Goal: Register for event/course

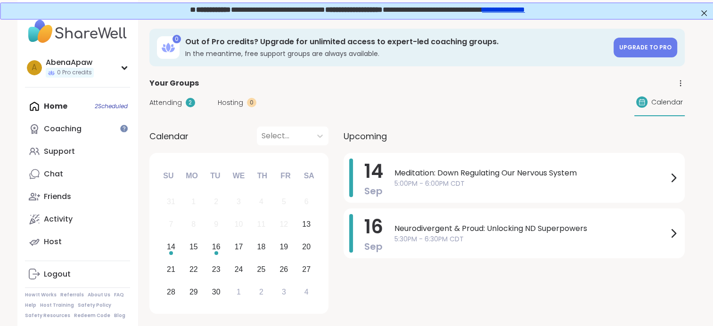
click at [104, 107] on div "Home 2 Scheduled Coaching Support Chat Friends Activity Host" at bounding box center [77, 174] width 105 height 158
click at [79, 133] on div "Coaching" at bounding box center [63, 129] width 38 height 10
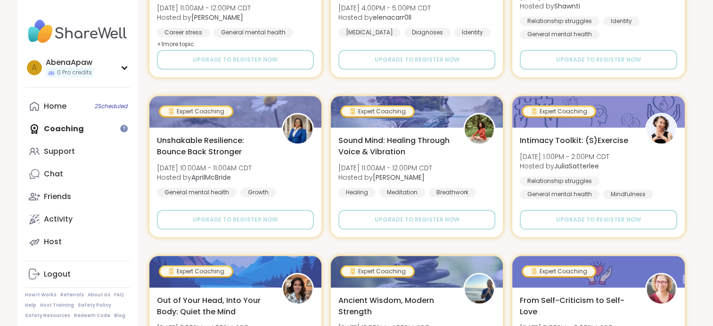
scroll to position [935, 0]
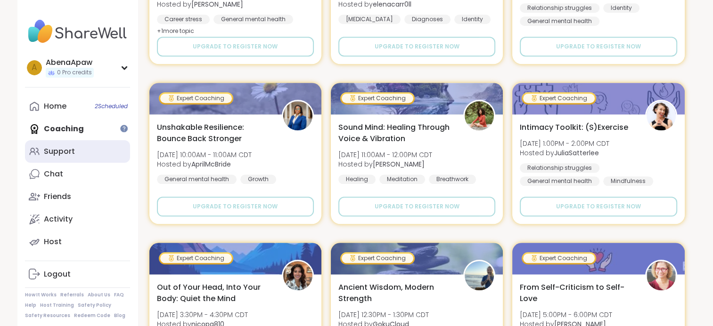
click at [82, 159] on link "Support" at bounding box center [77, 151] width 105 height 23
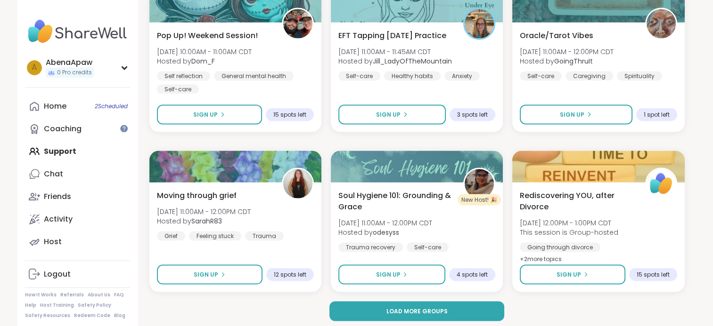
scroll to position [1765, 0]
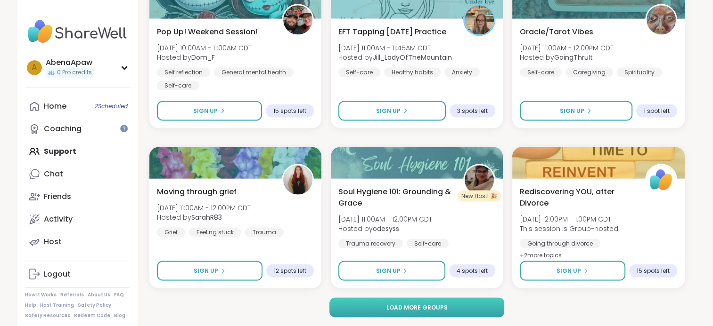
click at [482, 308] on button "Load more groups" at bounding box center [416, 308] width 175 height 20
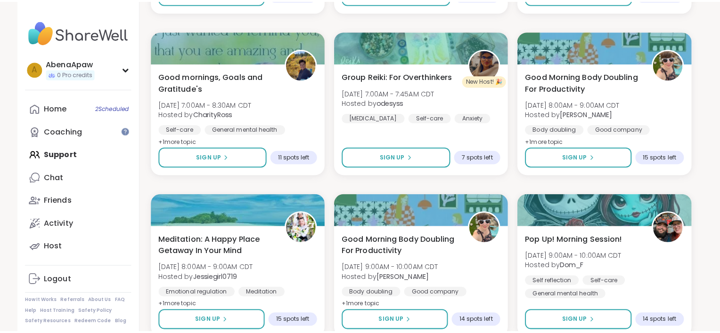
scroll to position [3648, 0]
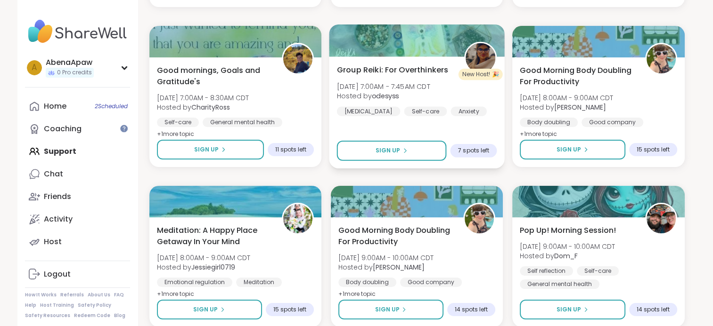
click at [425, 71] on span "Group Reiki: For Overthinkers" at bounding box center [392, 69] width 112 height 11
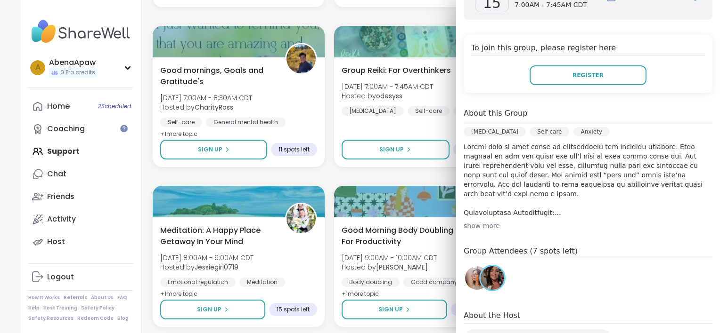
scroll to position [163, 0]
click at [481, 230] on div "show more" at bounding box center [587, 226] width 249 height 9
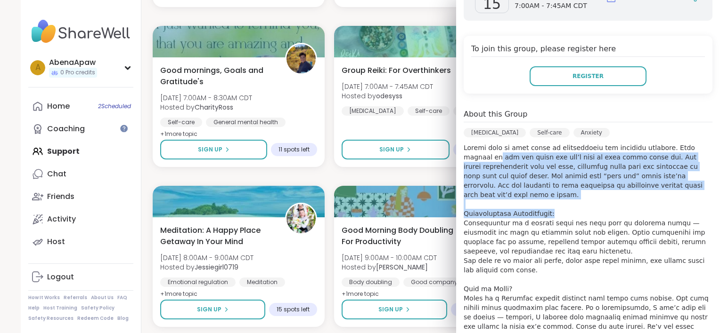
drag, startPoint x: 705, startPoint y: 149, endPoint x: 708, endPoint y: 206, distance: 57.6
click at [708, 206] on div "View Full Page Group Reiki: For Overthinkers Hosted by: odesyss New Host! 🎉 [DA…" at bounding box center [588, 166] width 264 height 333
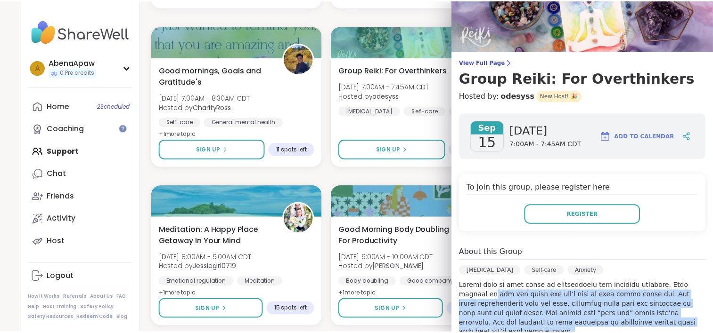
scroll to position [0, 0]
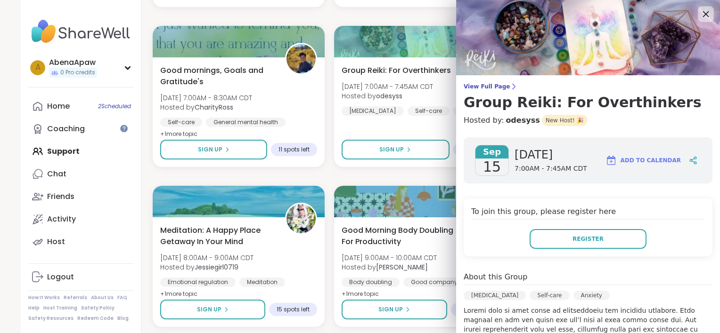
click at [699, 18] on icon at bounding box center [705, 14] width 12 height 12
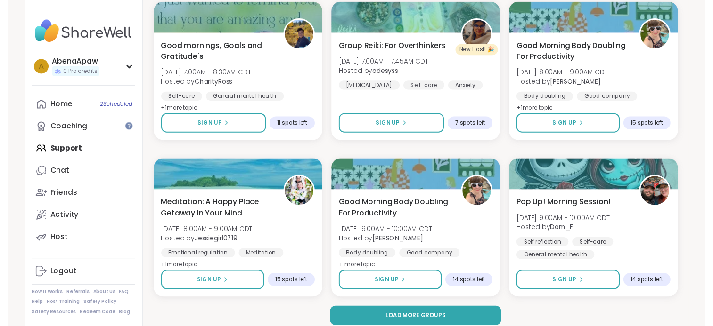
scroll to position [3680, 0]
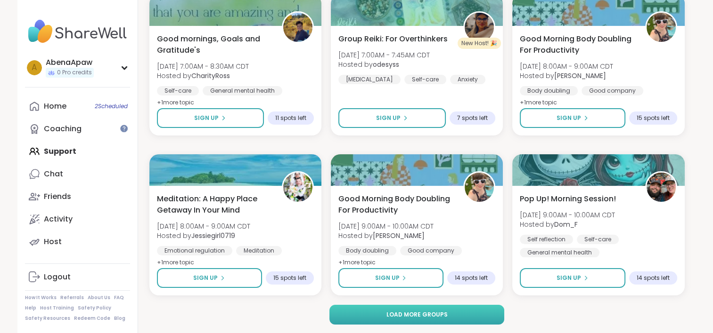
click at [494, 314] on button "Load more groups" at bounding box center [416, 315] width 175 height 20
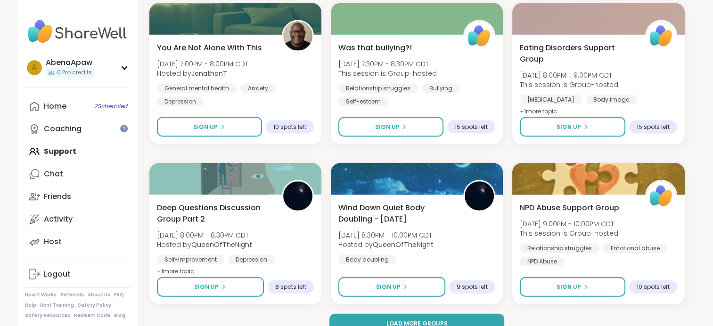
scroll to position [5609, 0]
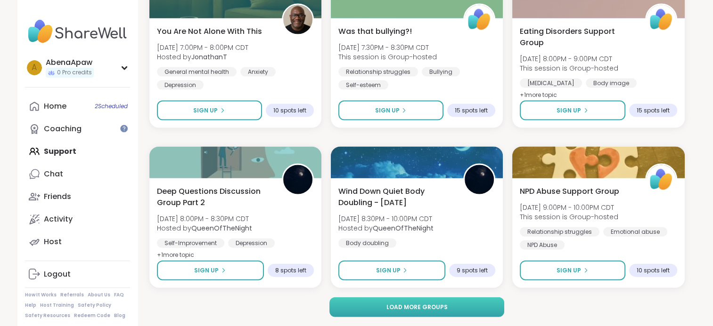
click at [471, 310] on button "Load more groups" at bounding box center [416, 308] width 175 height 20
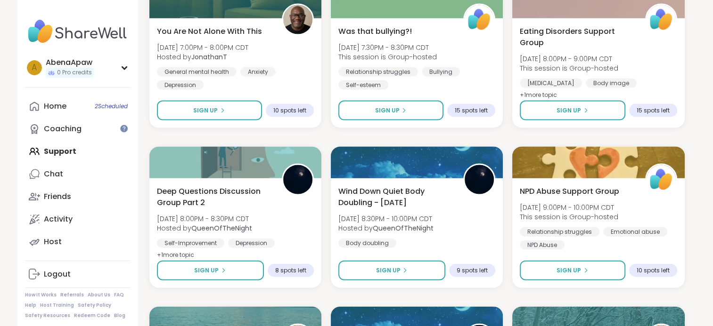
scroll to position [5894, 0]
